Goal: Task Accomplishment & Management: Manage account settings

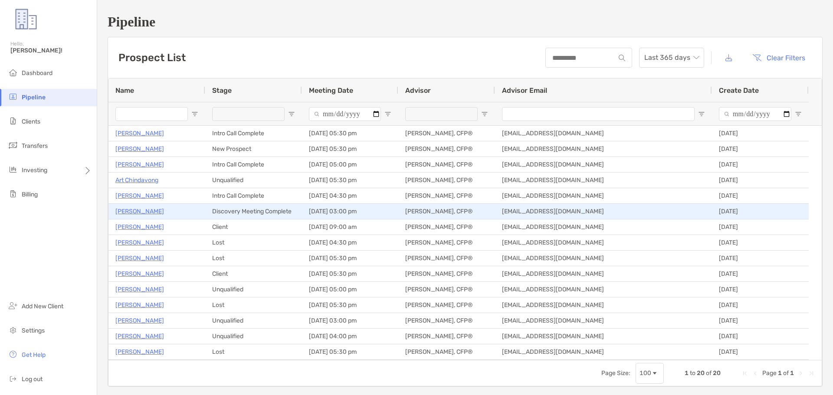
click at [145, 212] on p "[PERSON_NAME]" at bounding box center [139, 211] width 49 height 11
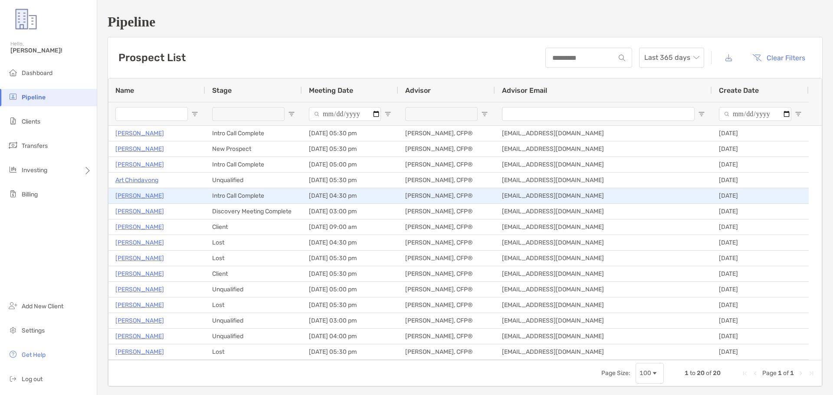
click at [150, 194] on p "[PERSON_NAME]" at bounding box center [139, 196] width 49 height 11
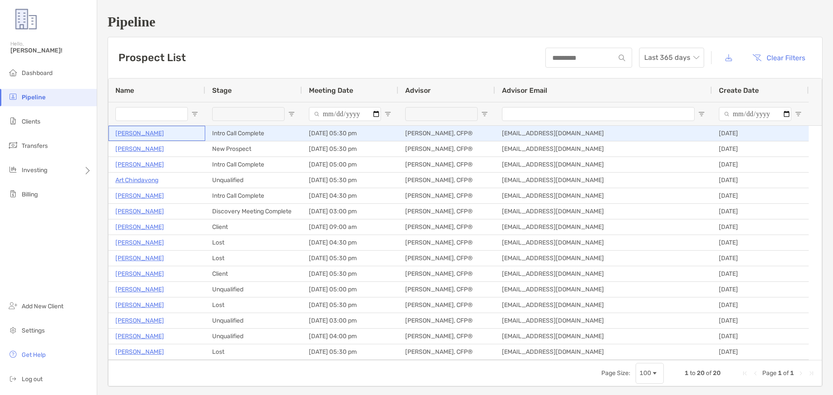
click at [153, 133] on p "[PERSON_NAME]" at bounding box center [139, 133] width 49 height 11
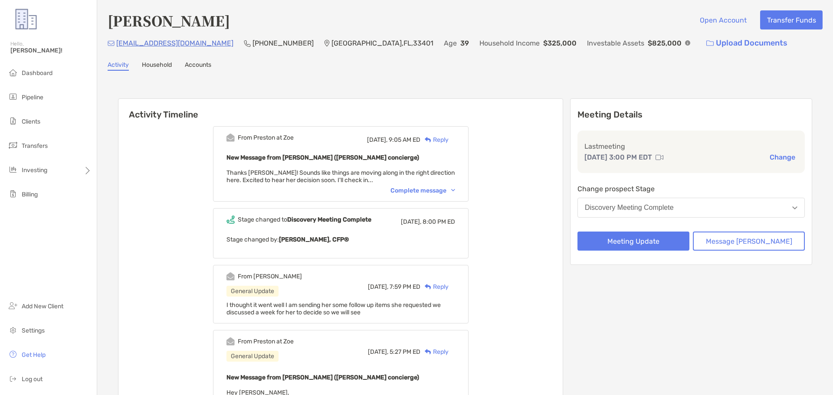
click at [409, 189] on div "Complete message" at bounding box center [423, 190] width 65 height 7
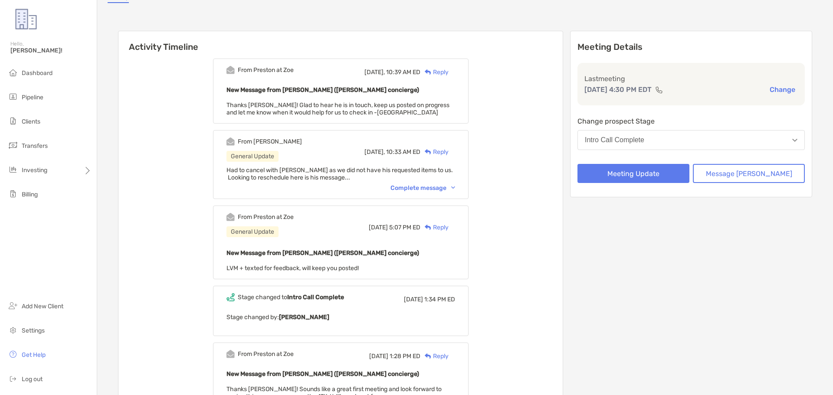
scroll to position [43, 0]
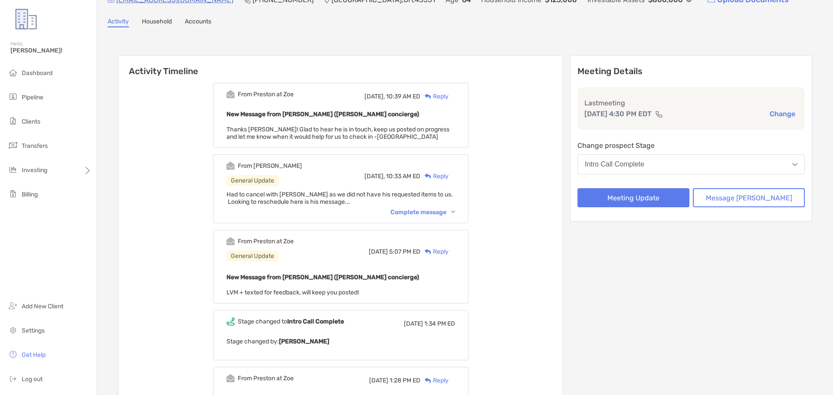
click at [437, 210] on div "Complete message" at bounding box center [423, 212] width 65 height 7
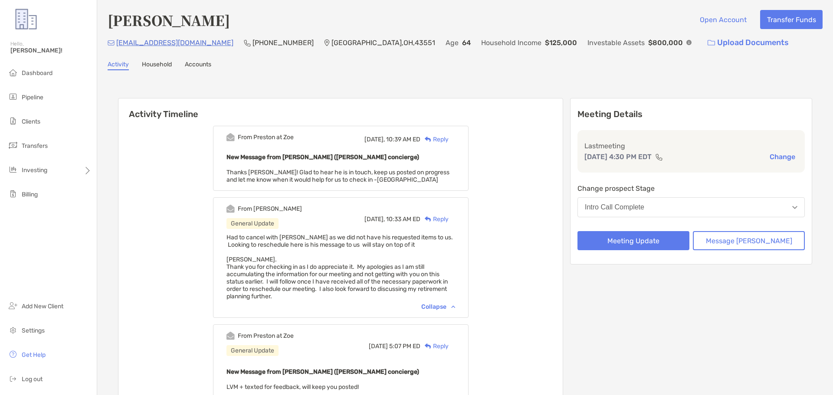
scroll to position [0, 0]
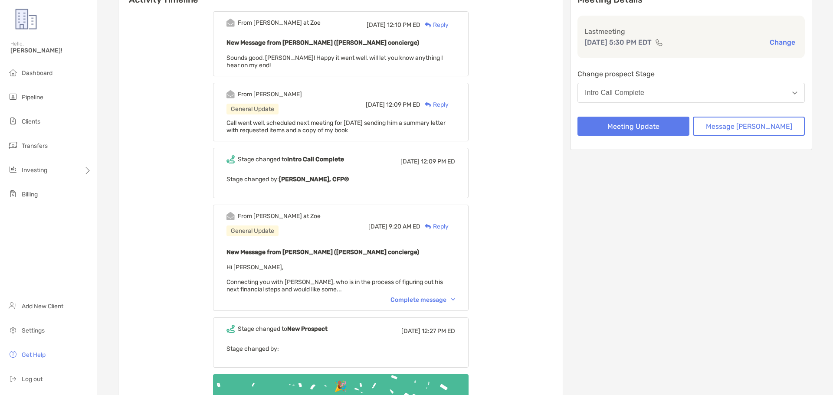
scroll to position [130, 0]
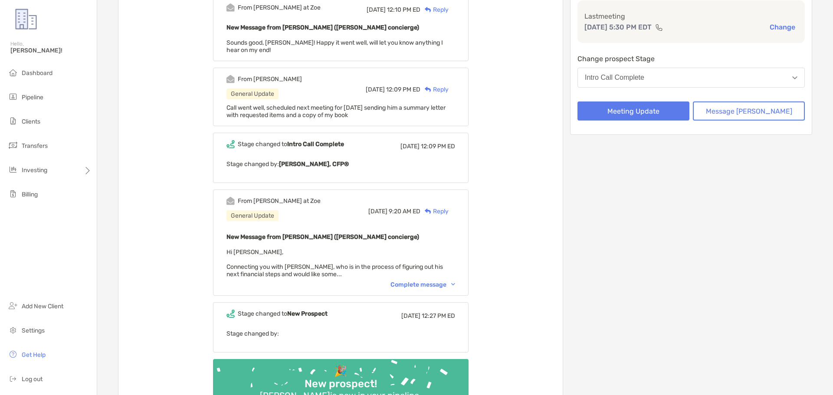
click at [426, 285] on div "Complete message" at bounding box center [423, 284] width 65 height 7
